Goal: Navigation & Orientation: Find specific page/section

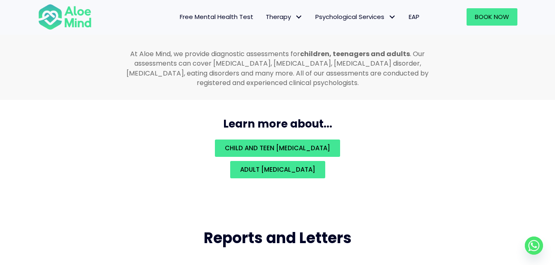
scroll to position [1764, 0]
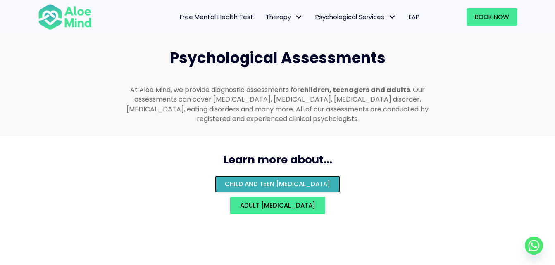
click at [302, 180] on span "Child and teen psychological assessment" at bounding box center [277, 184] width 105 height 9
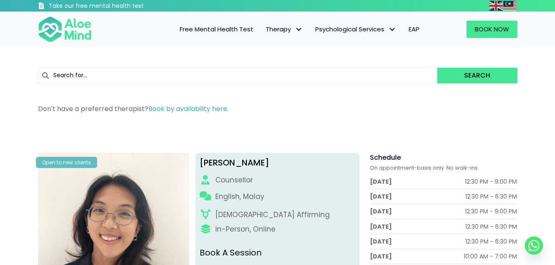
click at [392, 115] on div "Don't have a preferred therapist? Book by availability here." at bounding box center [277, 111] width 479 height 14
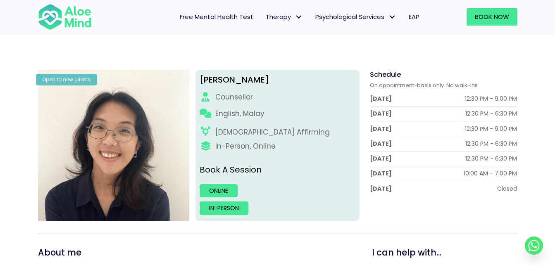
scroll to position [50, 0]
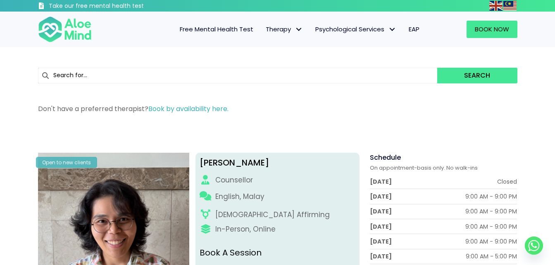
click at [273, 108] on p "Don't have a preferred therapist? Book by availability here." at bounding box center [277, 108] width 479 height 9
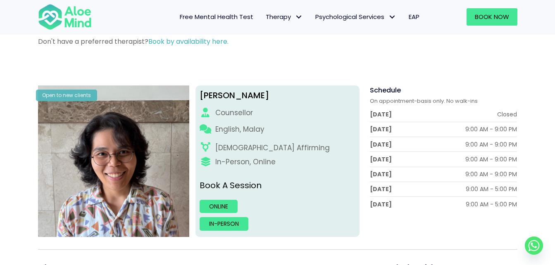
scroll to position [83, 0]
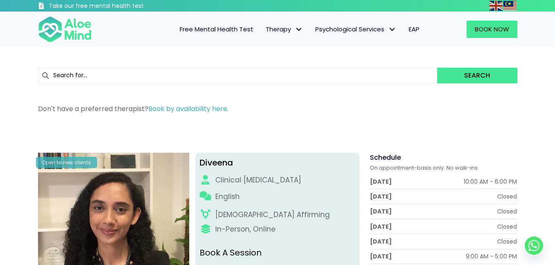
click at [457, 118] on div "Don't have a preferred therapist? Book by availability here." at bounding box center [277, 111] width 479 height 14
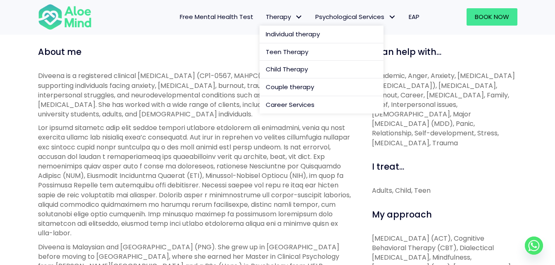
scroll to position [281, 0]
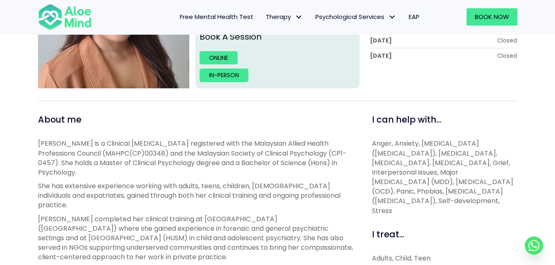
scroll to position [231, 0]
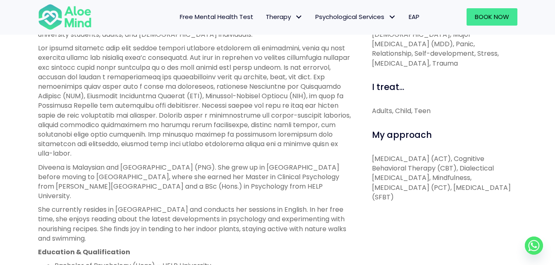
scroll to position [363, 0]
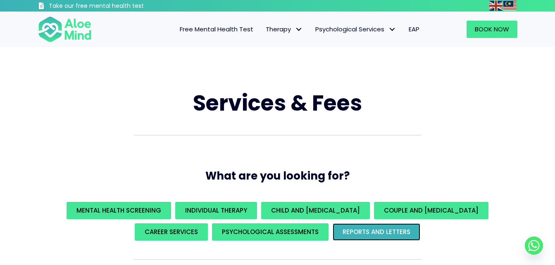
click at [416, 228] on link "REPORTS AND LETTERS" at bounding box center [376, 231] width 88 height 17
